Goal: Information Seeking & Learning: Learn about a topic

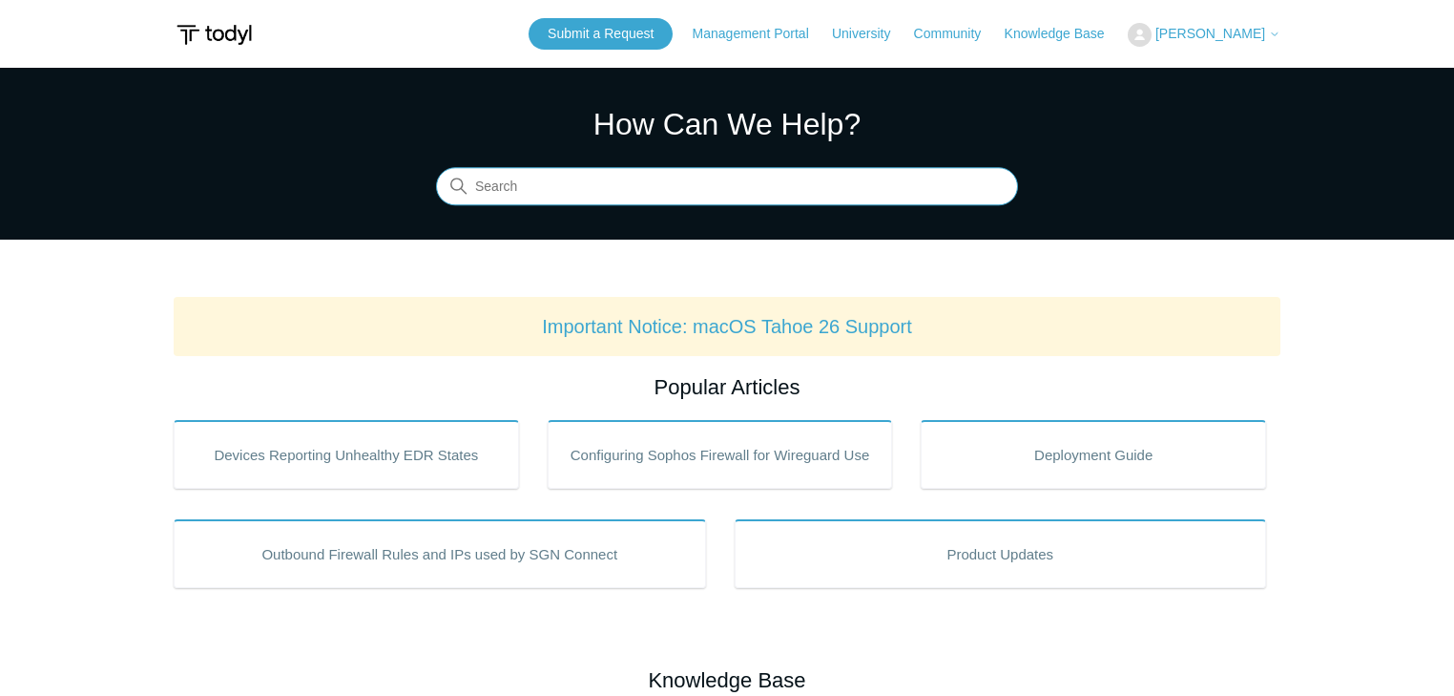
click at [580, 183] on input "Search" at bounding box center [727, 187] width 582 height 38
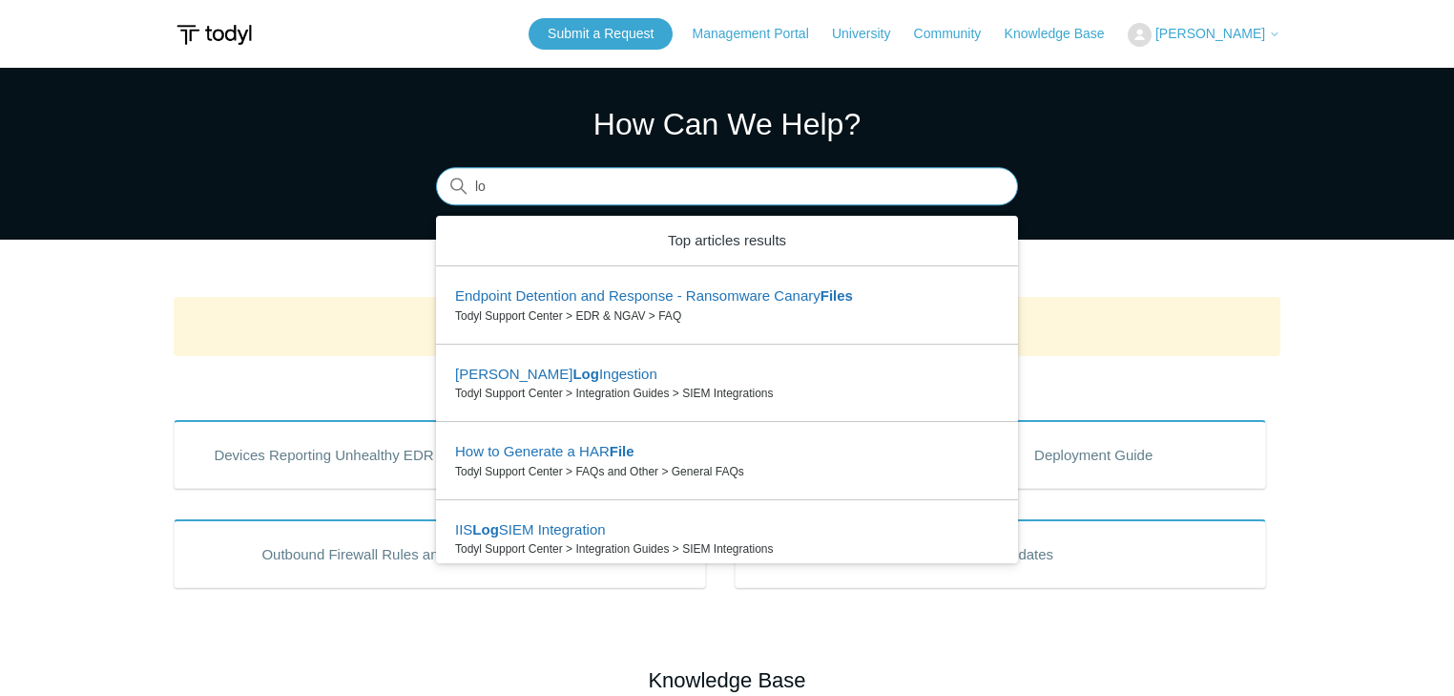
type input "l"
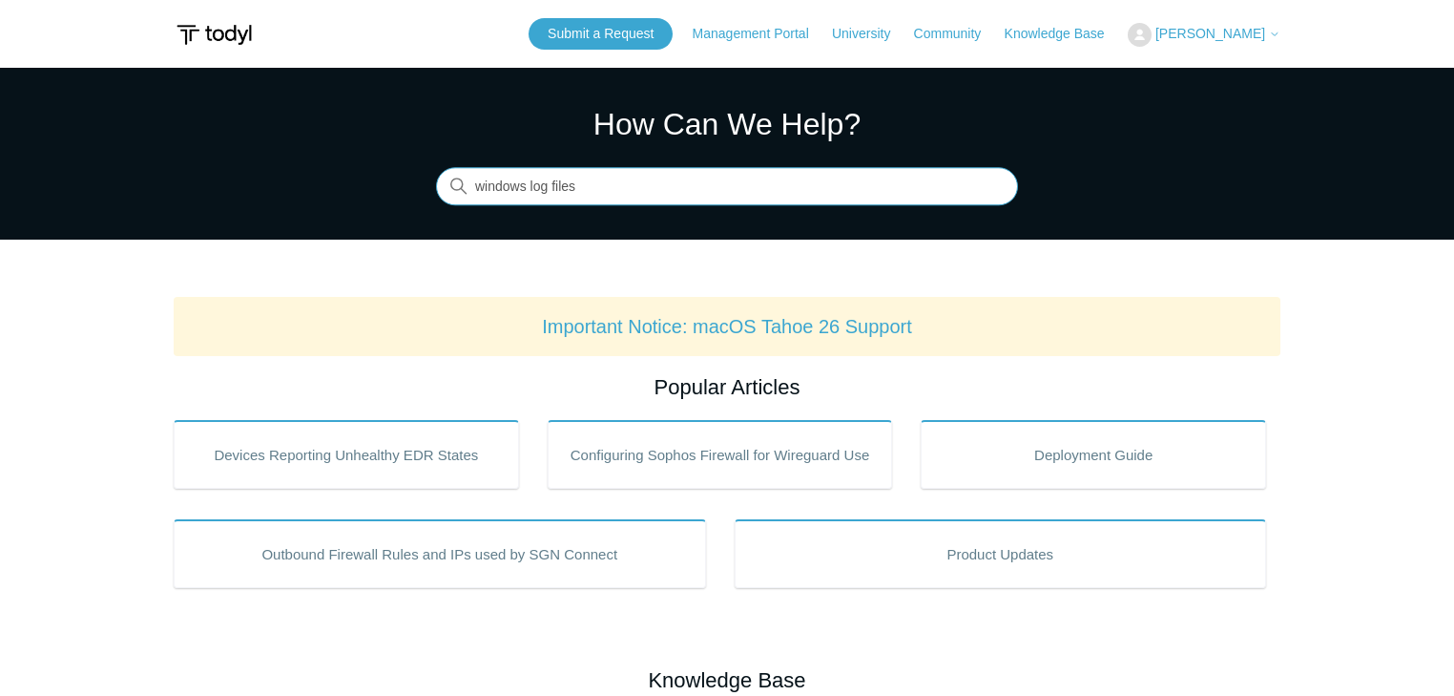
type input "windows log files"
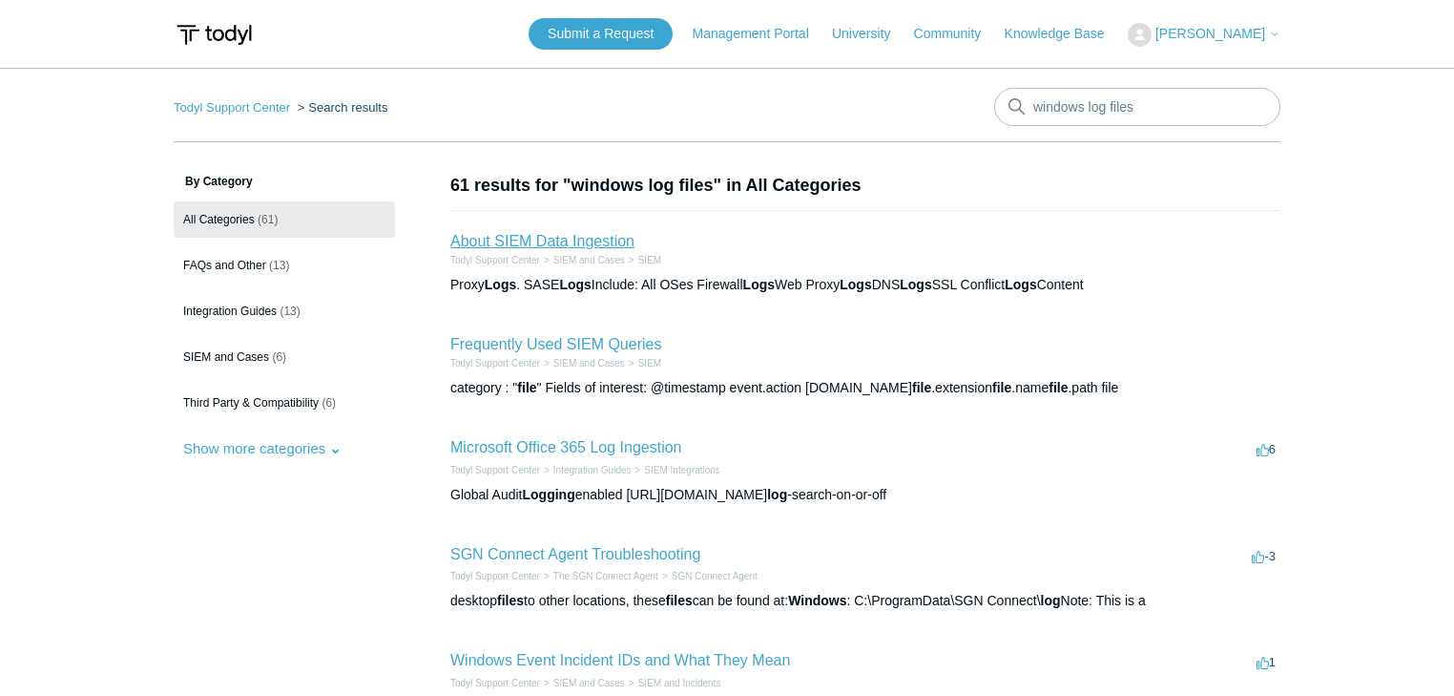
click at [599, 240] on link "About SIEM Data Ingestion" at bounding box center [542, 241] width 184 height 16
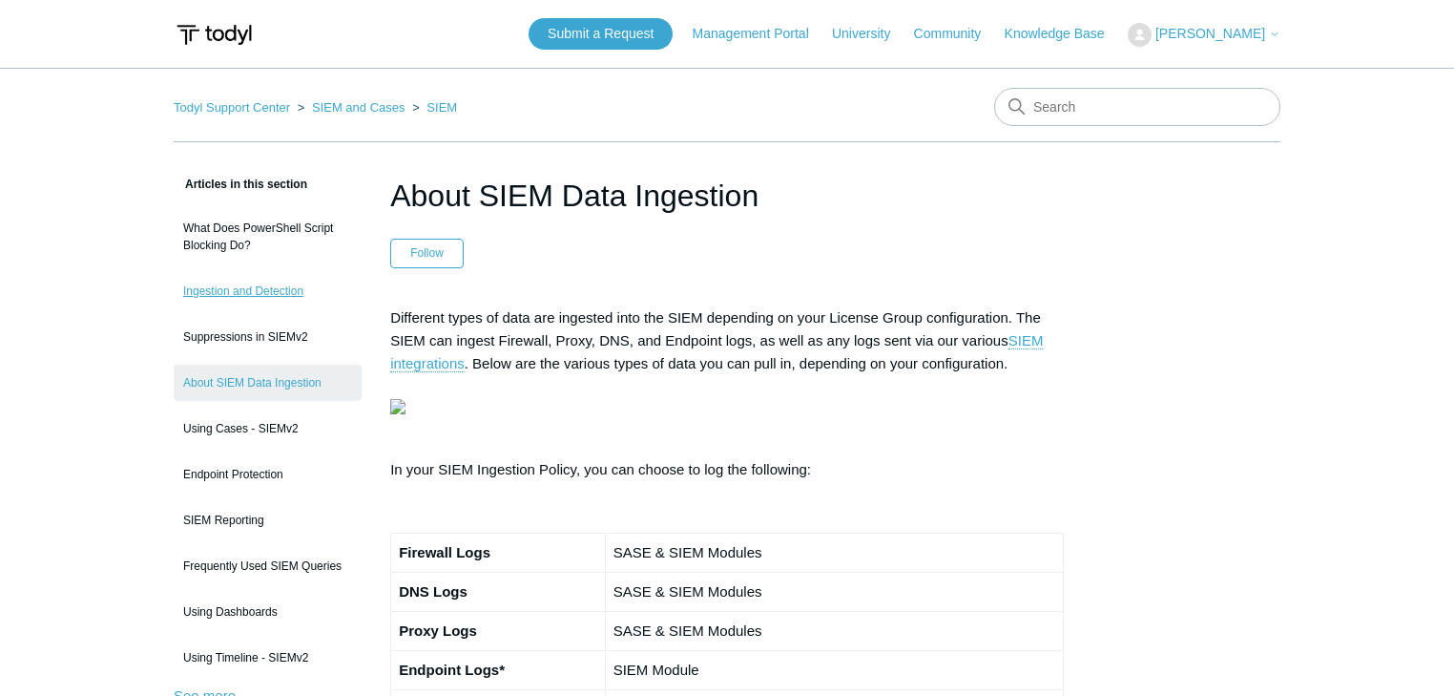
click at [254, 292] on link "Ingestion and Detection" at bounding box center [268, 291] width 188 height 36
